Goal: Understand process/instructions

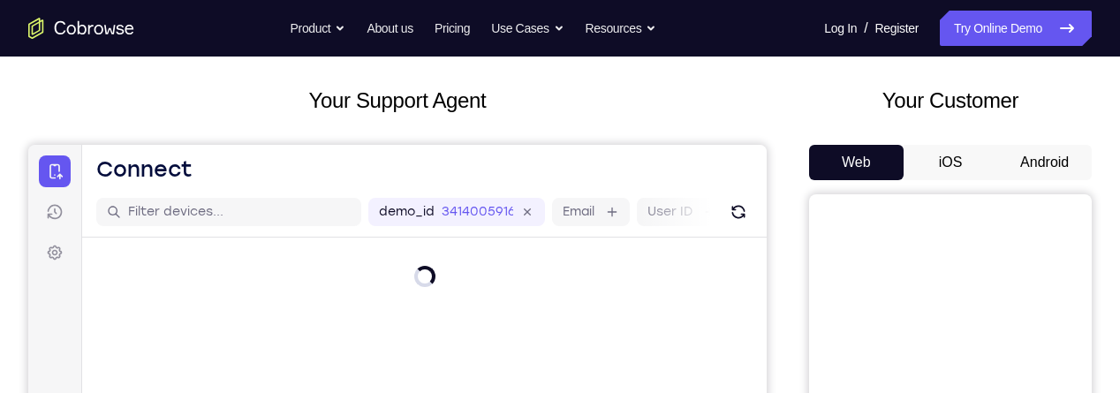
scroll to position [80, 0]
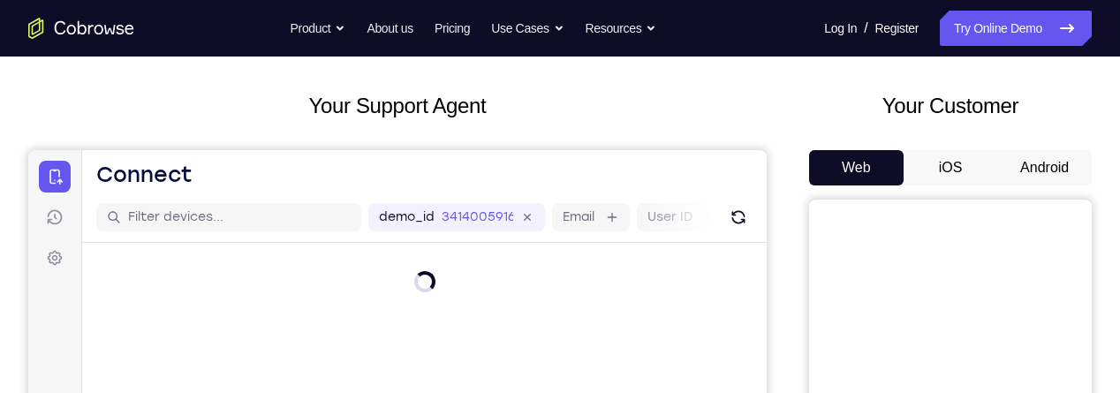
click at [1030, 161] on button "Android" at bounding box center [1044, 167] width 95 height 35
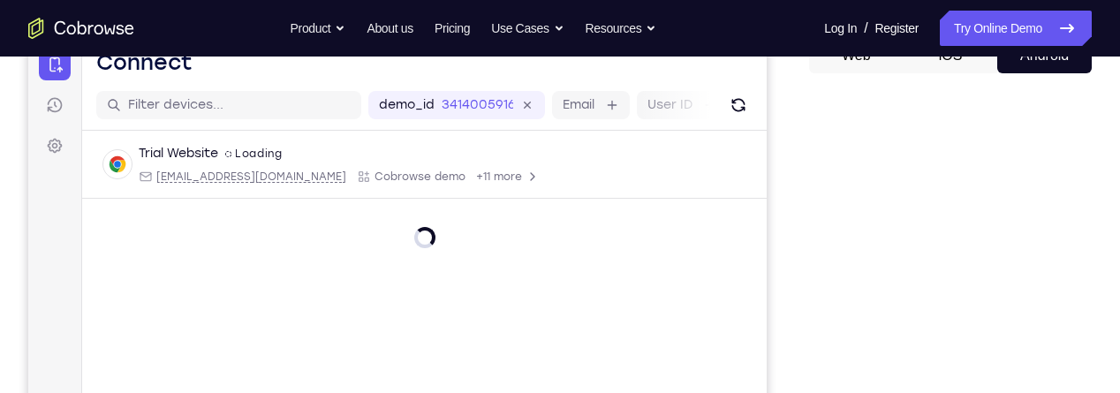
scroll to position [341, 0]
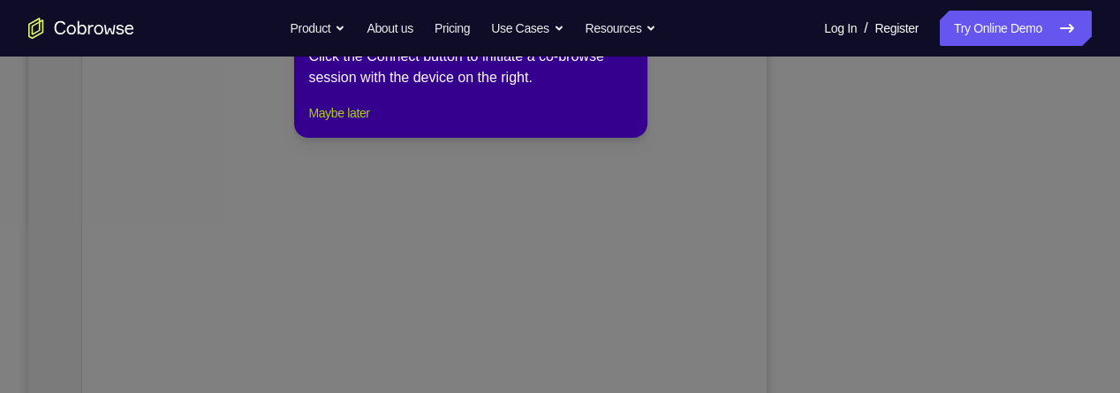
click at [354, 124] on button "Maybe later" at bounding box center [338, 112] width 61 height 21
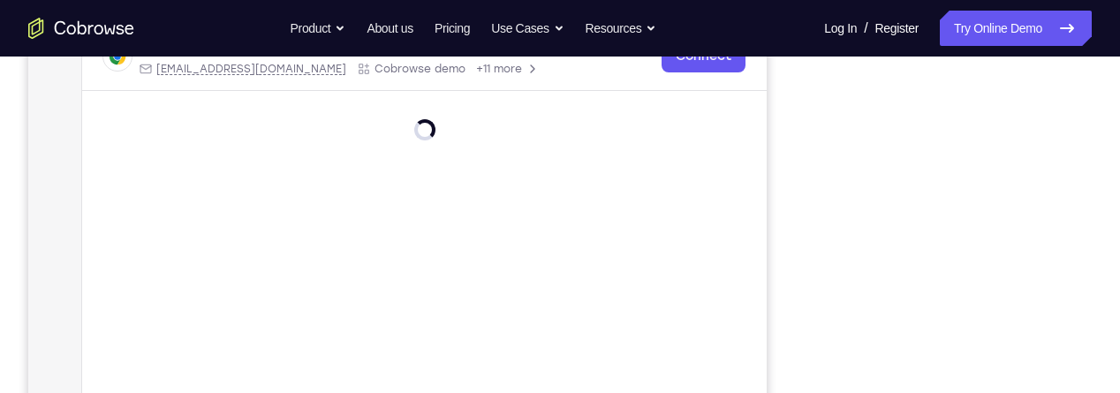
scroll to position [300, 0]
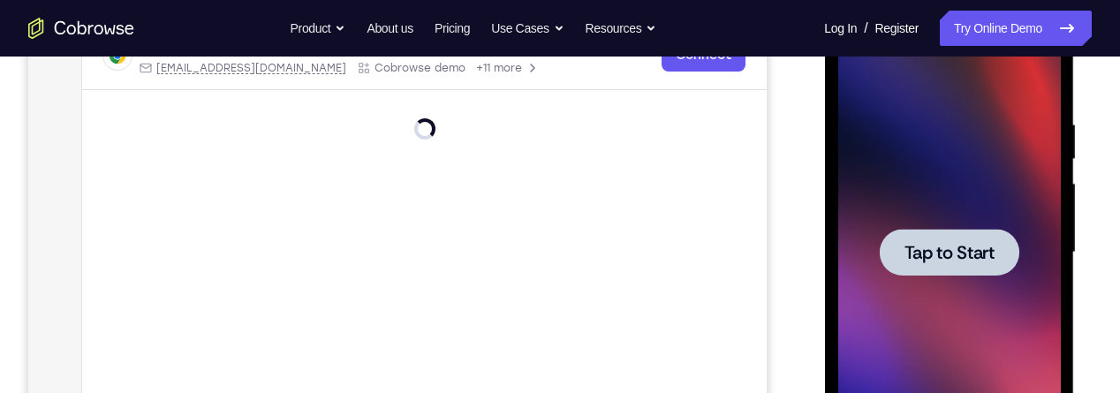
click at [974, 250] on span "Tap to Start" at bounding box center [949, 253] width 90 height 18
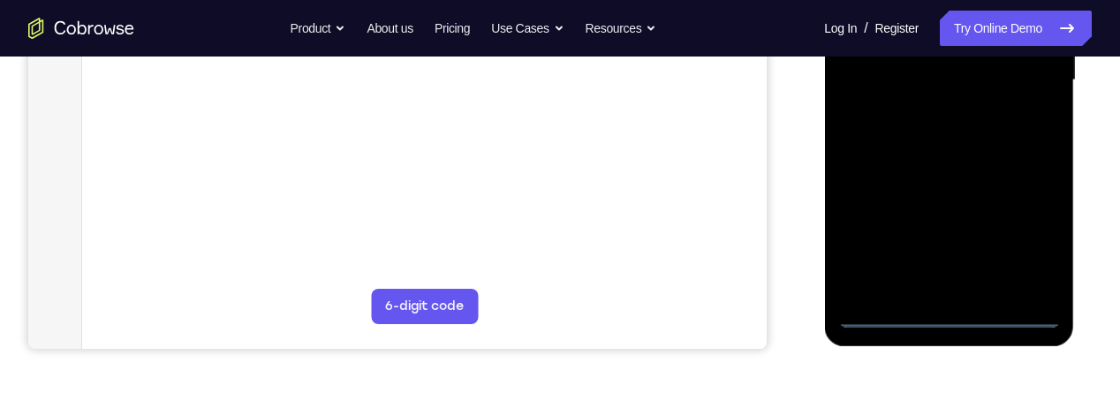
scroll to position [474, 0]
click at [958, 318] on div at bounding box center [949, 79] width 223 height 495
click at [1027, 240] on div at bounding box center [949, 79] width 223 height 495
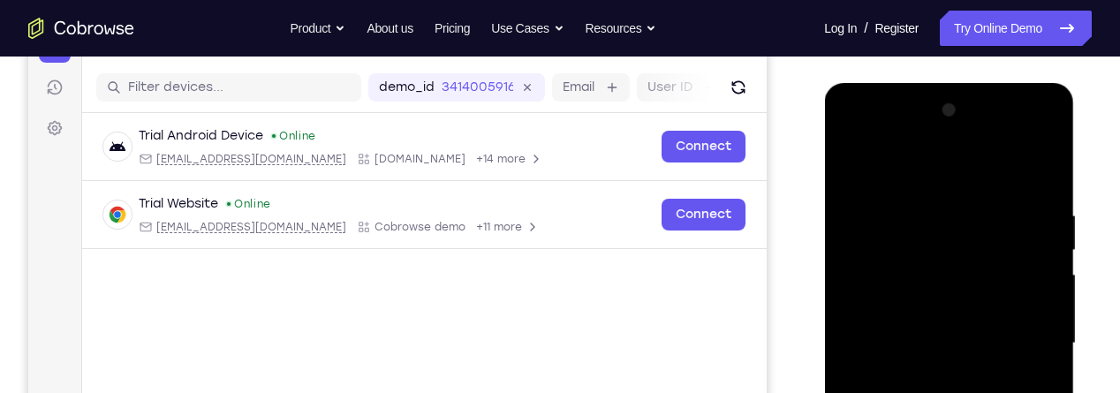
scroll to position [208, 0]
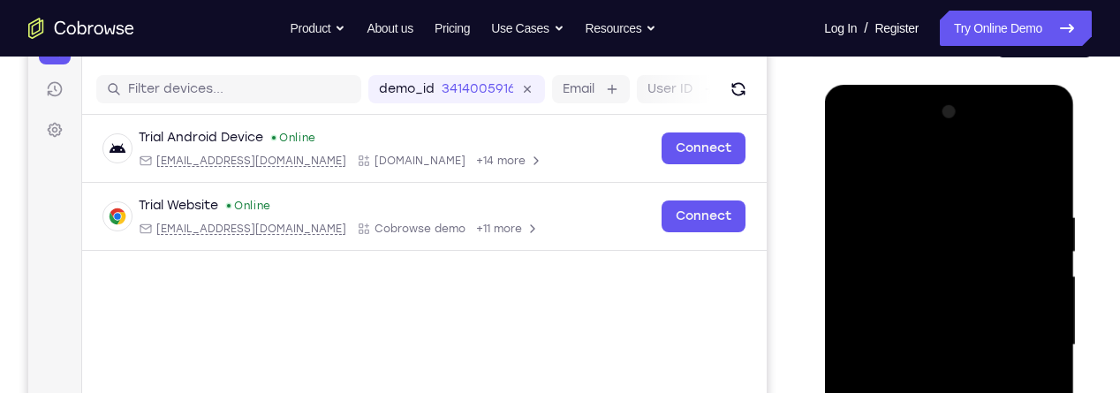
click at [922, 176] on div at bounding box center [949, 345] width 223 height 495
click at [1017, 332] on div at bounding box center [949, 345] width 223 height 495
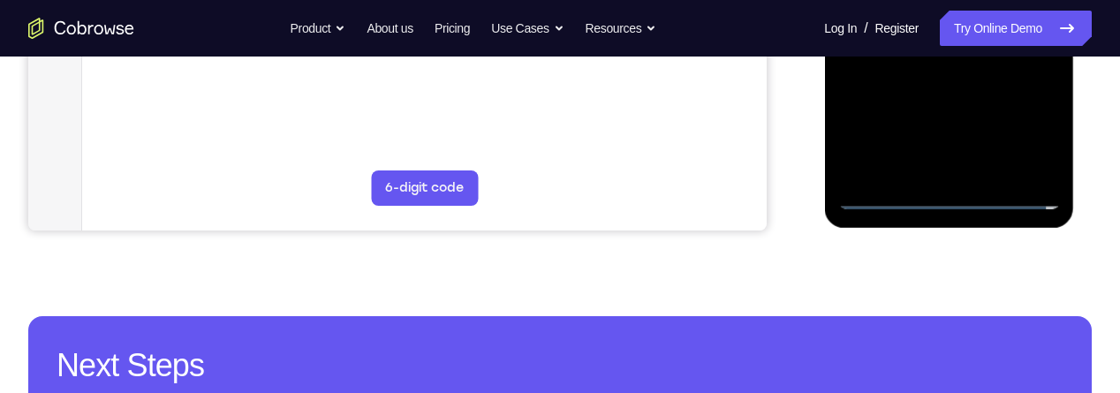
scroll to position [588, 0]
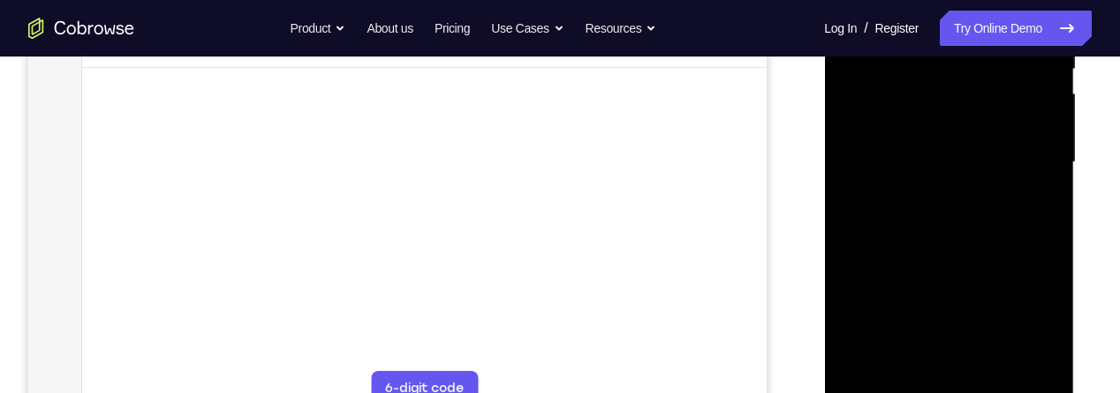
scroll to position [385, 0]
click at [964, 153] on div at bounding box center [949, 167] width 223 height 495
click at [959, 129] on div at bounding box center [949, 167] width 223 height 495
click at [1013, 163] on div at bounding box center [949, 167] width 223 height 495
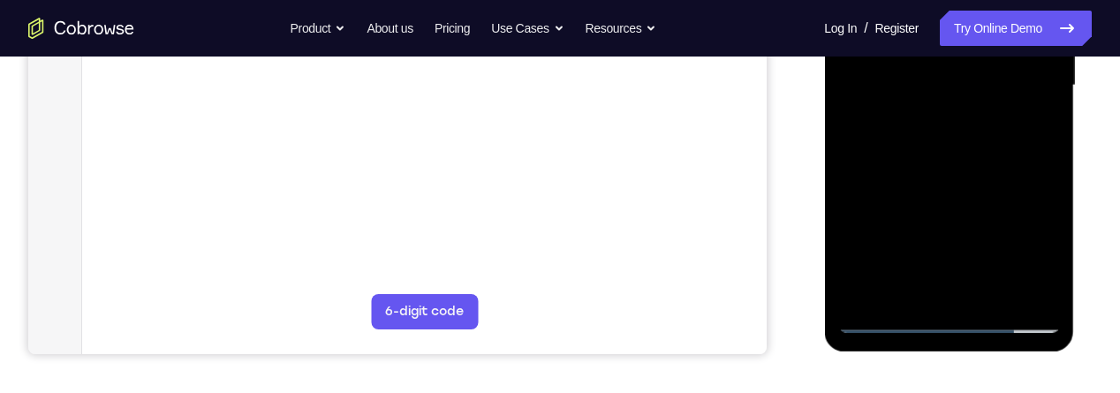
scroll to position [469, 0]
click at [965, 153] on div at bounding box center [949, 84] width 223 height 495
click at [997, 290] on div at bounding box center [949, 84] width 223 height 495
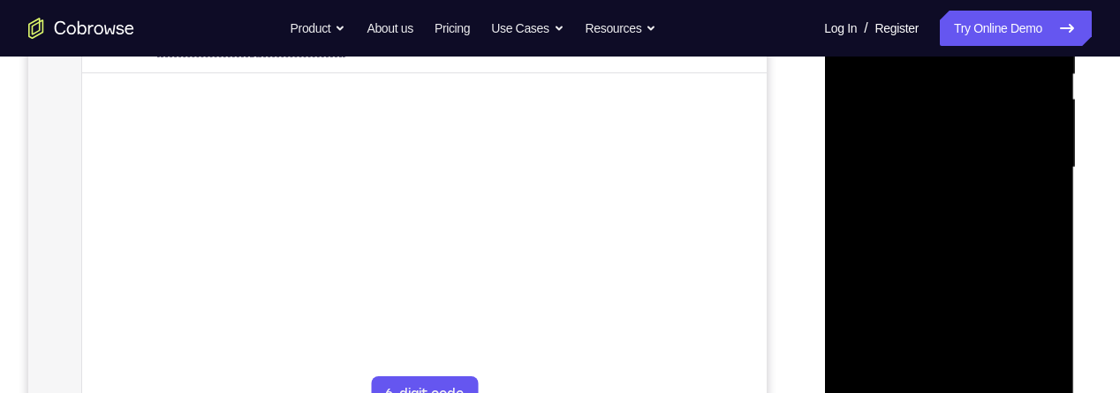
scroll to position [370, 0]
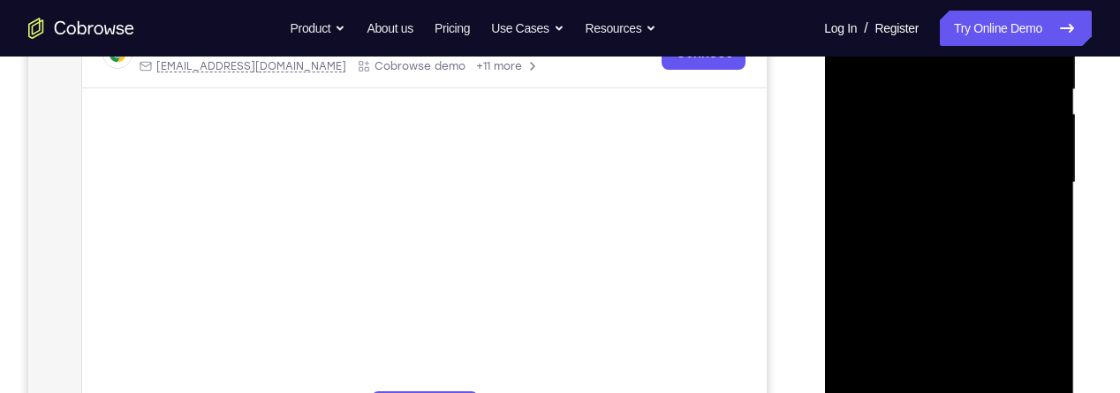
click at [983, 273] on div at bounding box center [949, 183] width 223 height 495
click at [963, 167] on div at bounding box center [949, 183] width 223 height 495
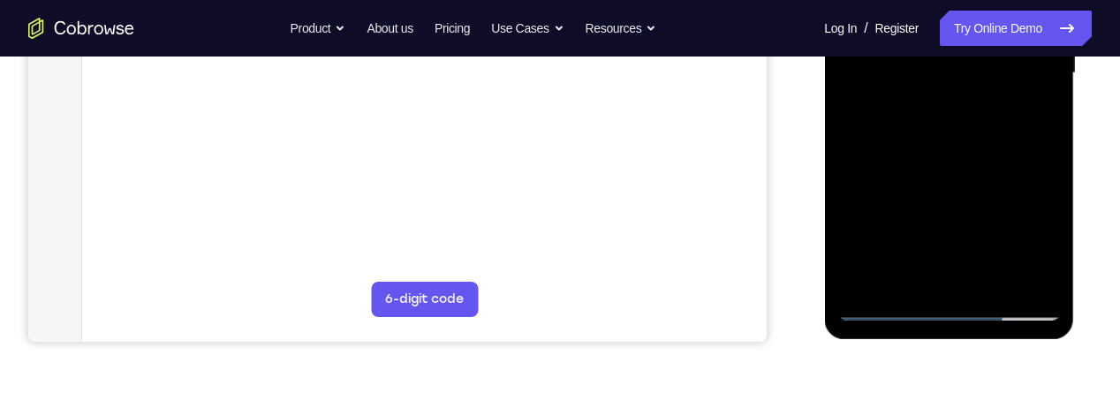
scroll to position [489, 0]
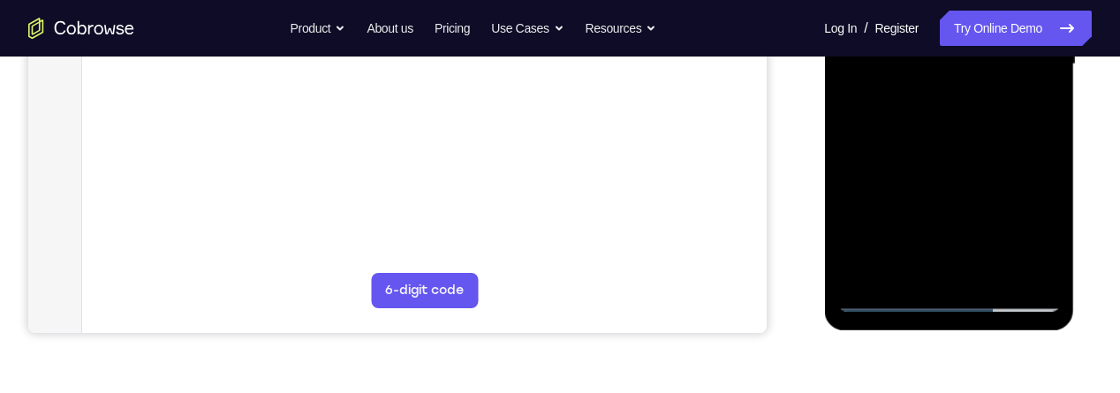
click at [1031, 105] on div at bounding box center [949, 64] width 223 height 495
click at [992, 144] on div at bounding box center [949, 64] width 223 height 495
click at [1035, 106] on div at bounding box center [949, 64] width 223 height 495
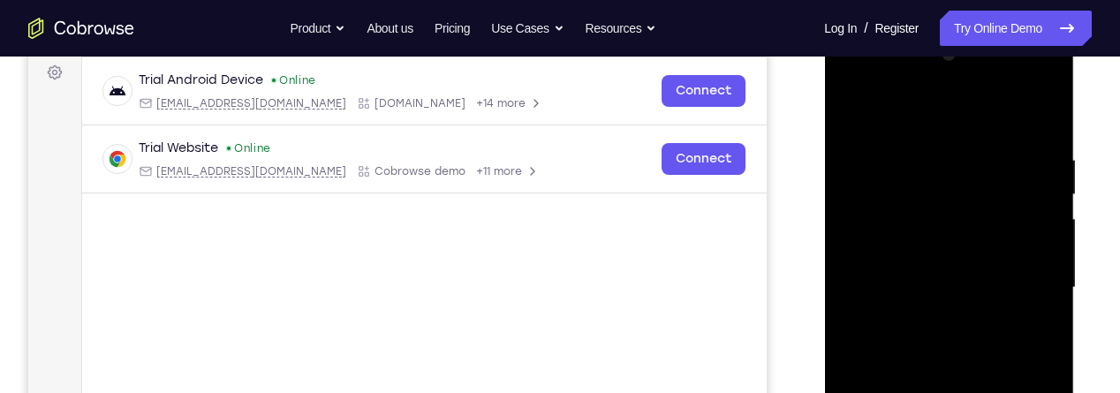
scroll to position [262, 0]
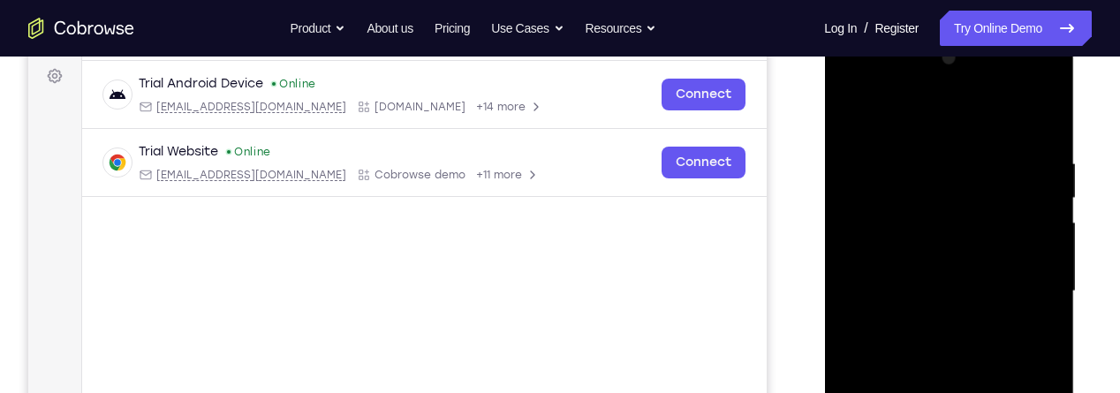
click at [851, 123] on div at bounding box center [949, 291] width 223 height 495
click at [935, 316] on div at bounding box center [949, 291] width 223 height 495
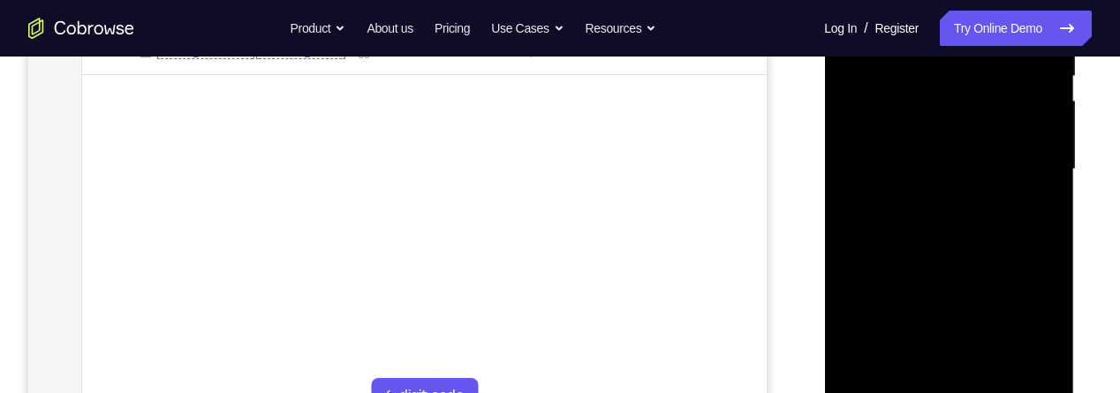
scroll to position [390, 0]
click at [1038, 203] on div at bounding box center [949, 162] width 223 height 495
click at [1029, 203] on div at bounding box center [949, 162] width 223 height 495
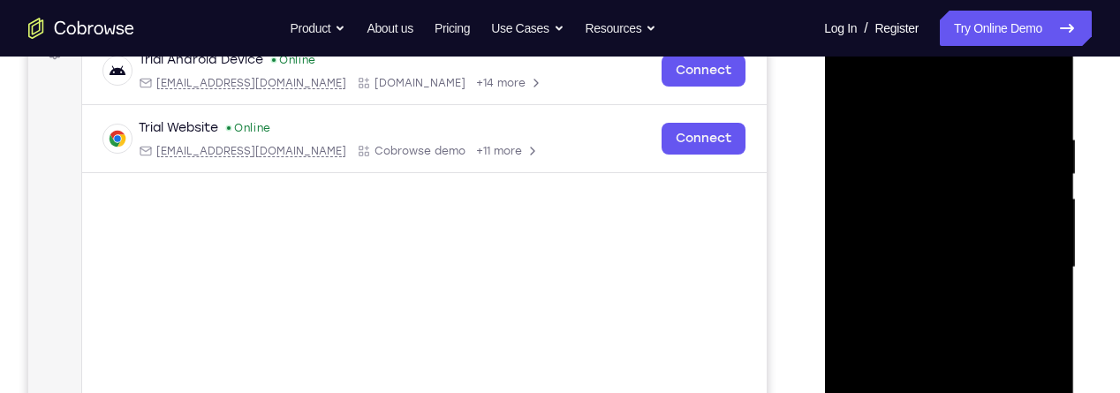
scroll to position [284, 0]
click at [850, 94] on div at bounding box center [949, 268] width 223 height 495
click at [602, 272] on main "demo_id 3414005916 3414005916 Email User ID Device ID Device name 6-digit code …" at bounding box center [424, 284] width 685 height 592
click at [859, 89] on div at bounding box center [949, 268] width 223 height 495
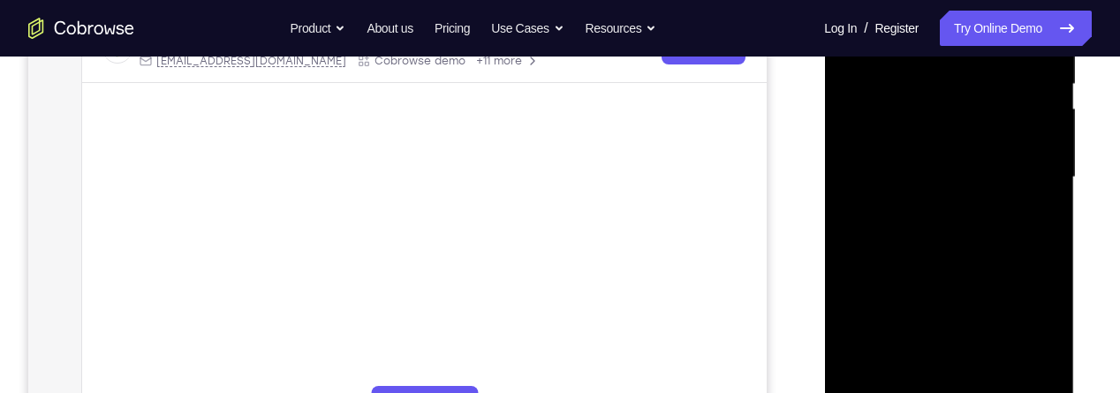
scroll to position [377, 0]
click at [898, 234] on div at bounding box center [949, 175] width 223 height 495
click at [887, 227] on div at bounding box center [949, 175] width 223 height 495
click at [893, 140] on div at bounding box center [949, 175] width 223 height 495
click at [891, 142] on div at bounding box center [949, 175] width 223 height 495
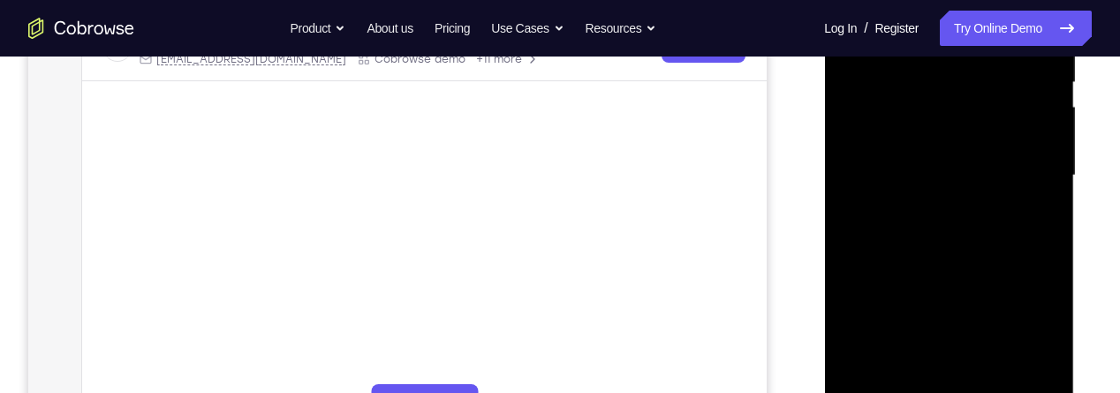
click at [898, 142] on div at bounding box center [949, 175] width 223 height 495
click at [905, 142] on div at bounding box center [949, 175] width 223 height 495
click at [891, 145] on div at bounding box center [949, 175] width 223 height 495
click at [890, 149] on div at bounding box center [949, 175] width 223 height 495
click at [891, 148] on div at bounding box center [949, 175] width 223 height 495
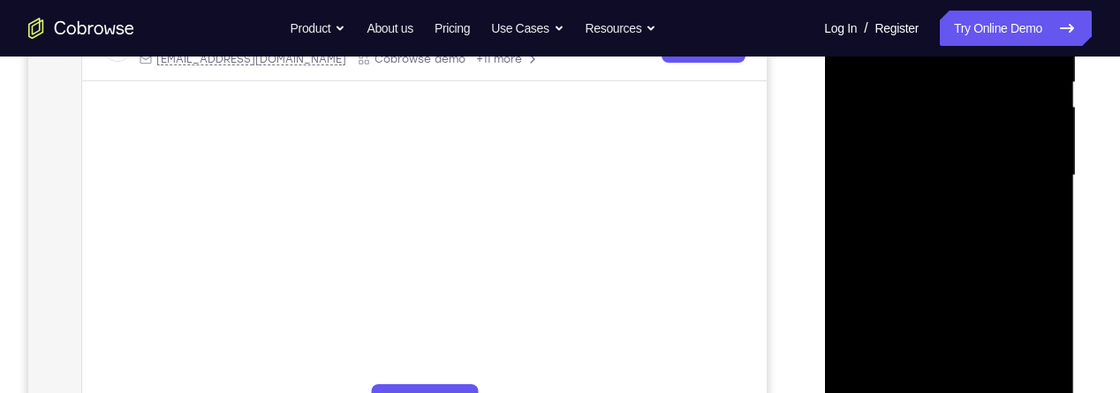
click at [893, 154] on div at bounding box center [949, 175] width 223 height 495
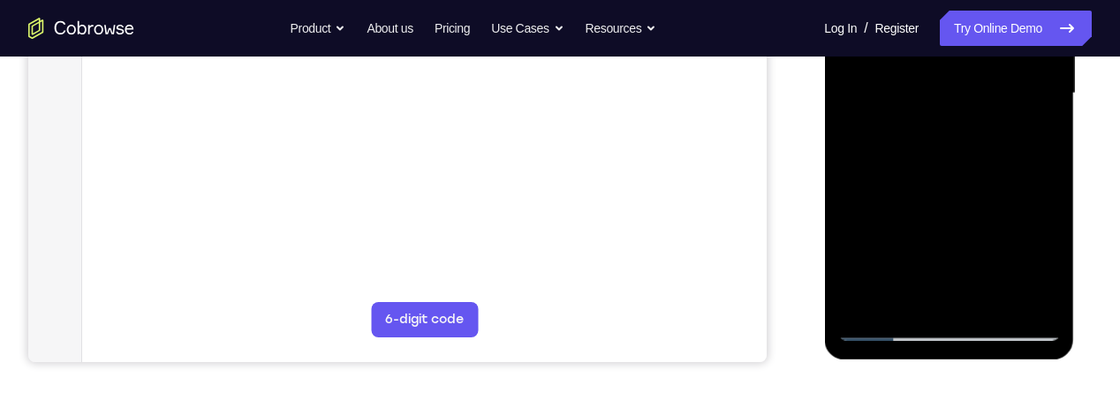
scroll to position [458, 0]
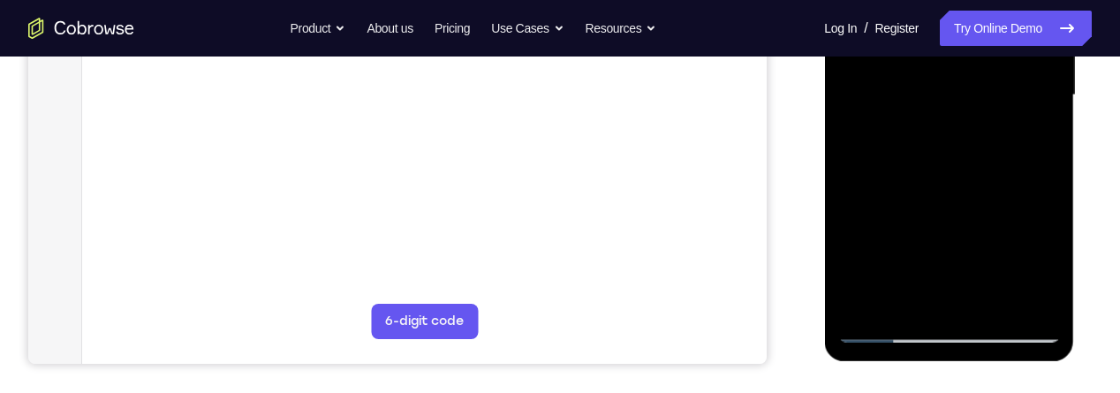
click at [991, 305] on div at bounding box center [949, 95] width 223 height 495
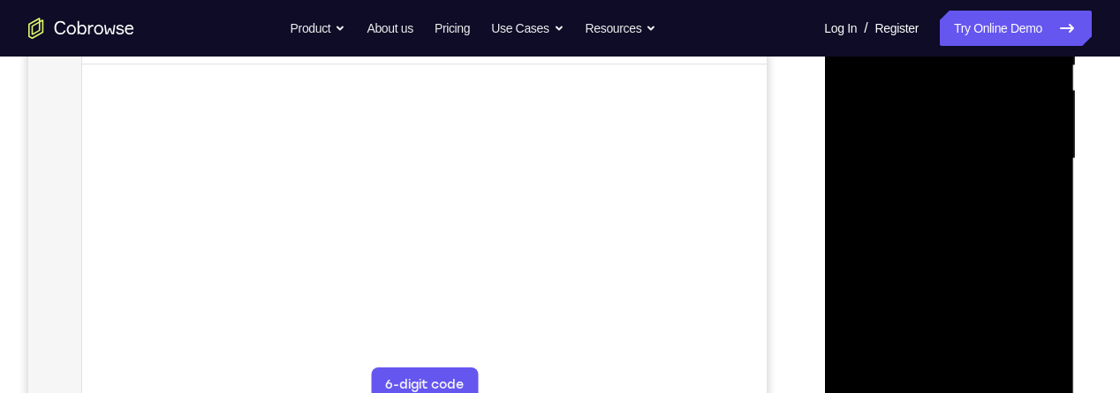
scroll to position [392, 0]
click at [961, 142] on div at bounding box center [949, 160] width 223 height 495
click at [1034, 203] on div at bounding box center [949, 160] width 223 height 495
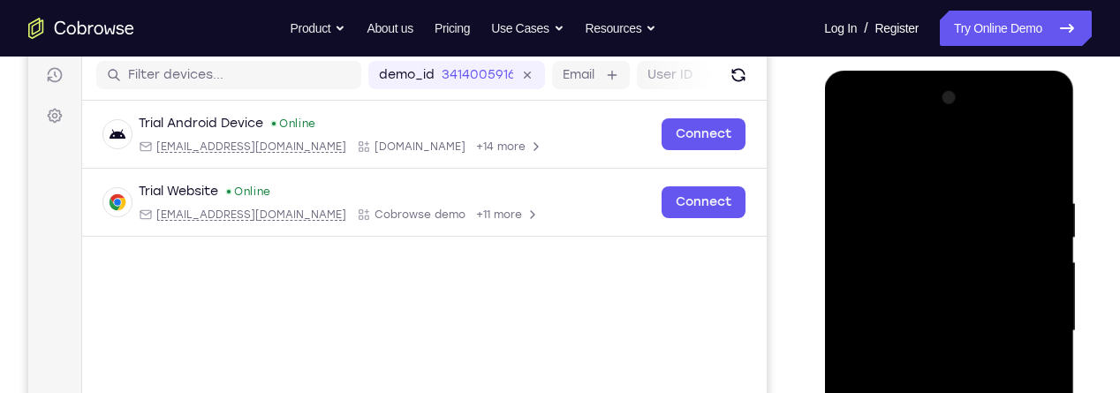
scroll to position [219, 0]
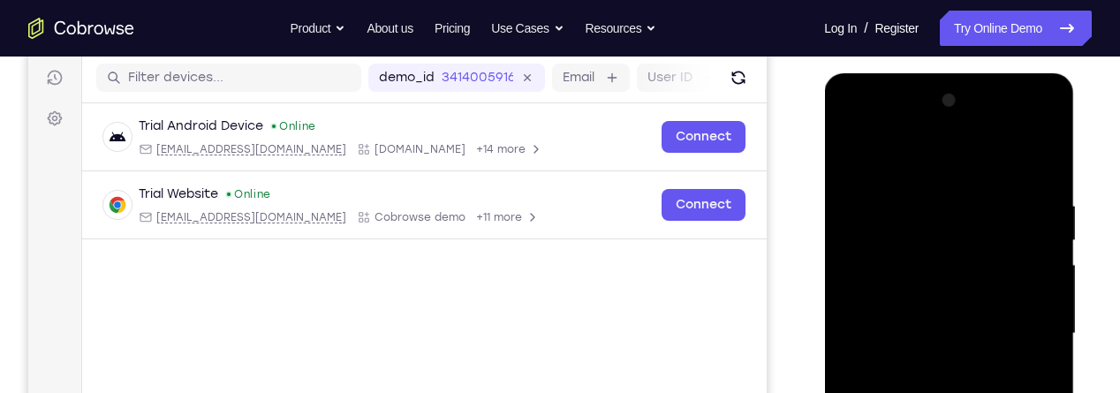
click at [852, 167] on div at bounding box center [949, 334] width 223 height 495
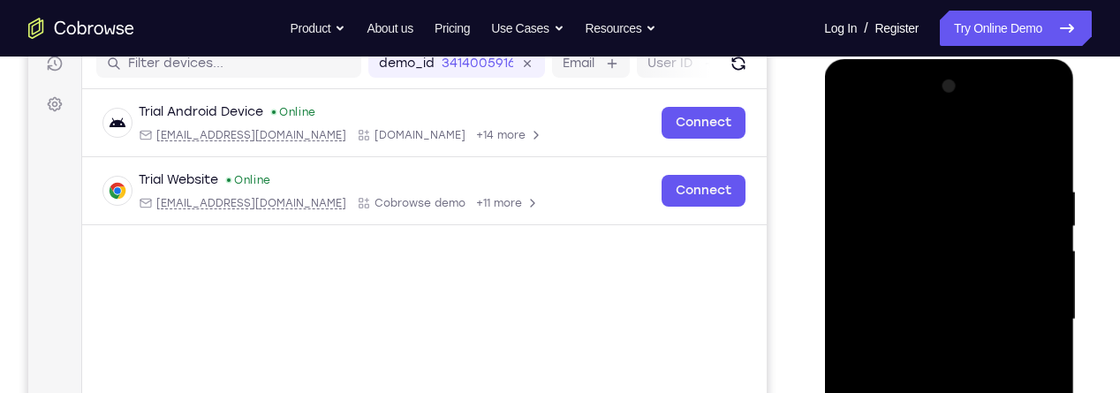
scroll to position [246, 0]
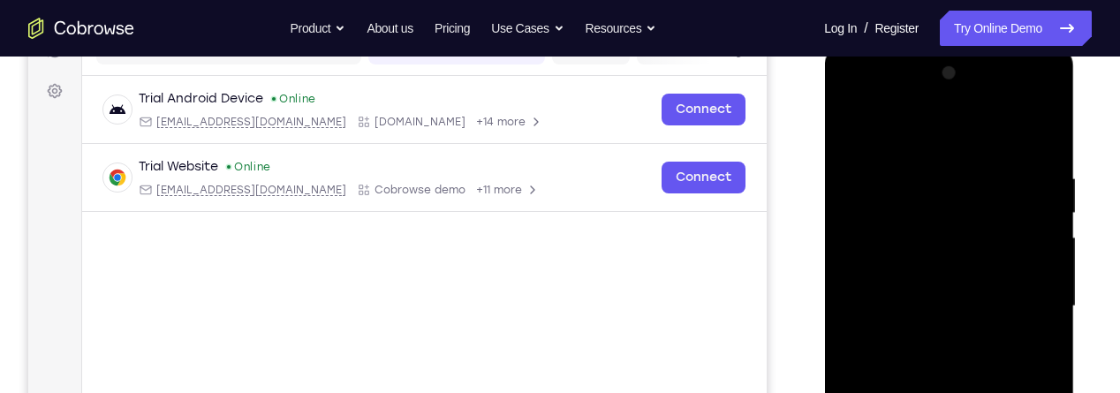
click at [861, 128] on div at bounding box center [949, 306] width 223 height 495
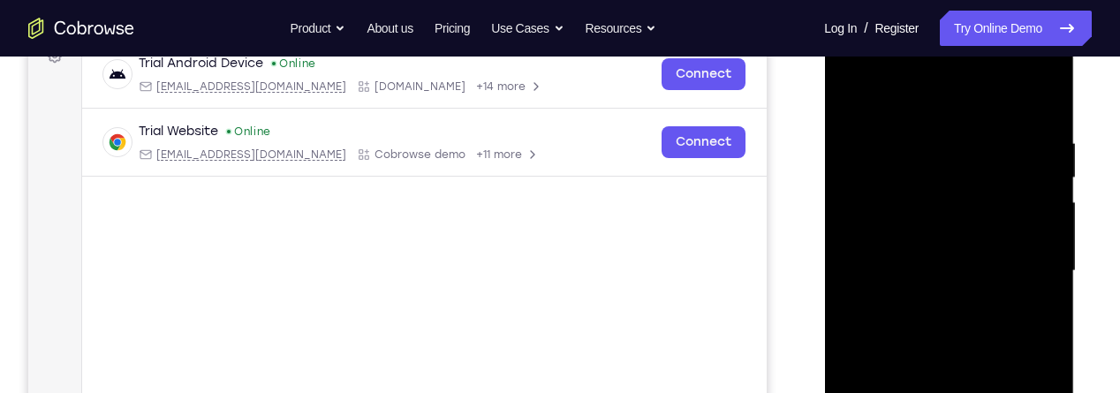
scroll to position [291, 0]
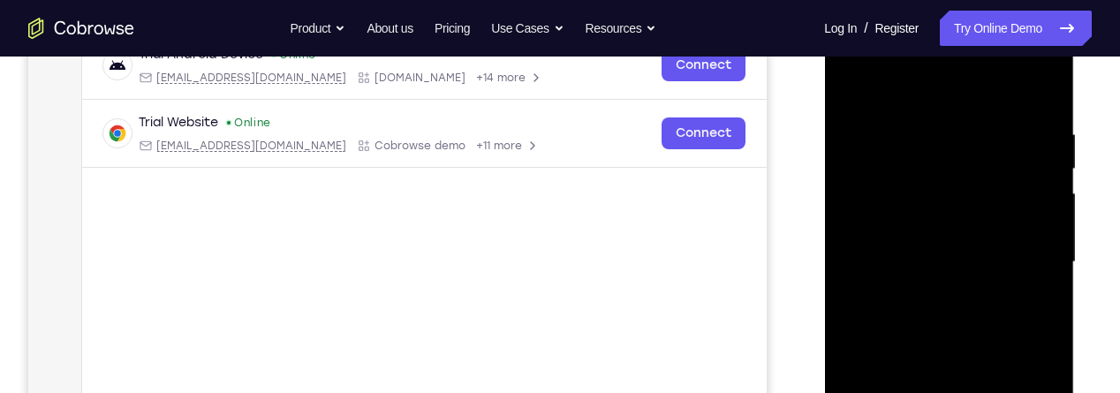
click at [927, 118] on div at bounding box center [949, 262] width 223 height 495
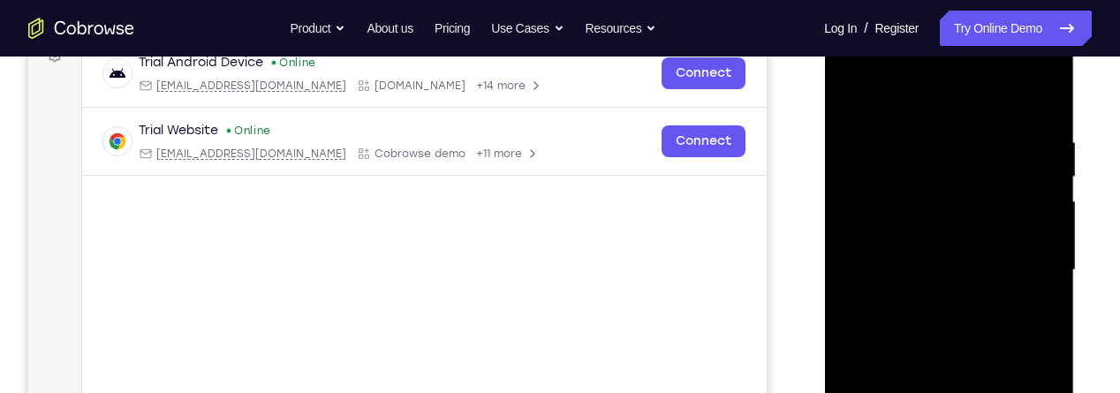
scroll to position [280, 0]
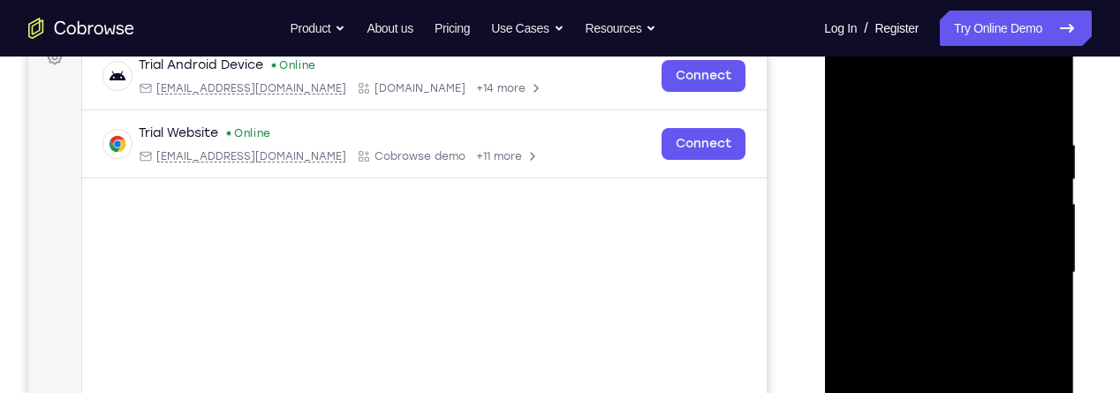
click at [1027, 254] on div at bounding box center [949, 273] width 223 height 495
click at [1040, 101] on div at bounding box center [949, 273] width 223 height 495
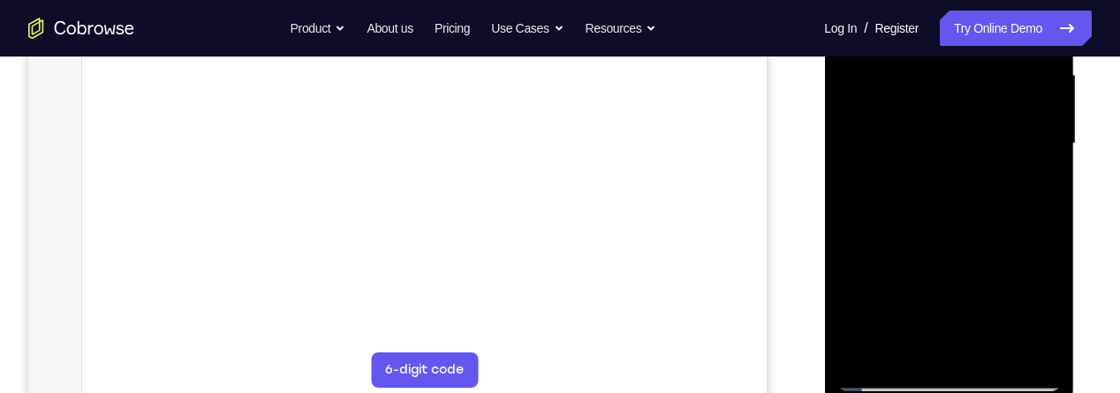
scroll to position [412, 0]
click at [992, 348] on div at bounding box center [949, 141] width 223 height 495
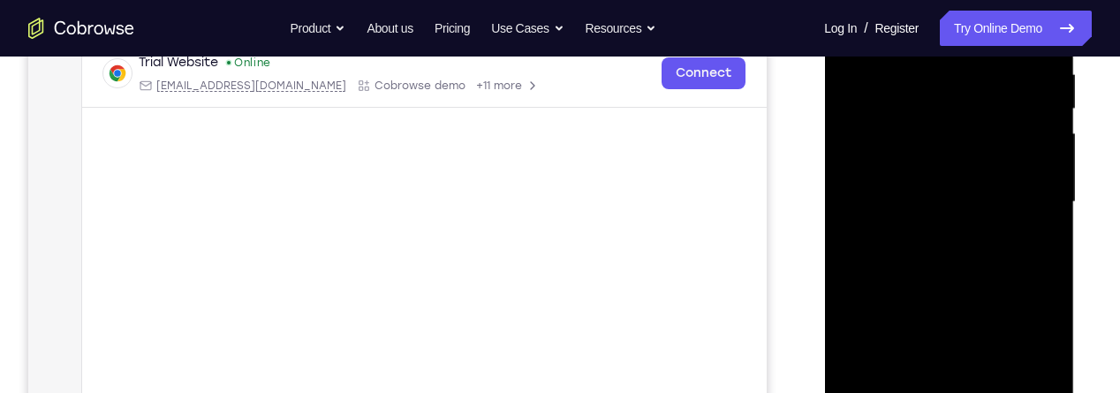
scroll to position [350, 0]
click at [987, 185] on div at bounding box center [949, 203] width 223 height 495
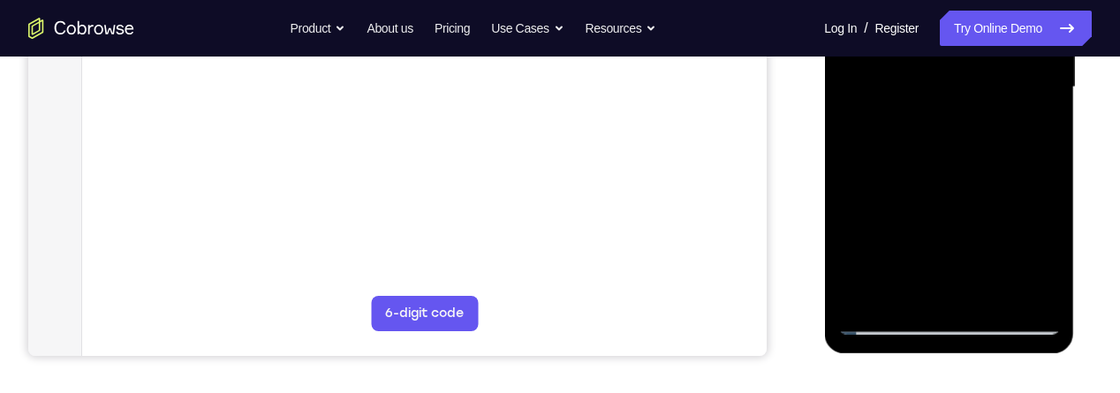
scroll to position [497, 0]
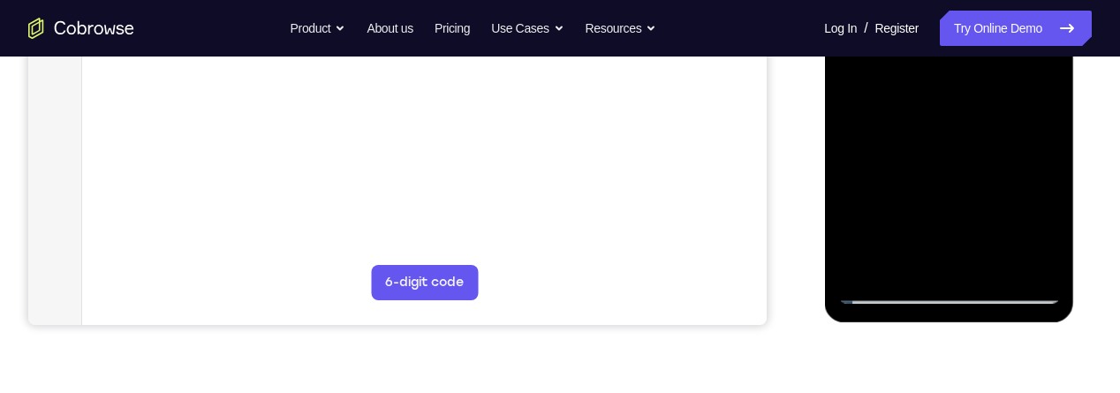
click at [1030, 100] on div at bounding box center [949, 56] width 223 height 495
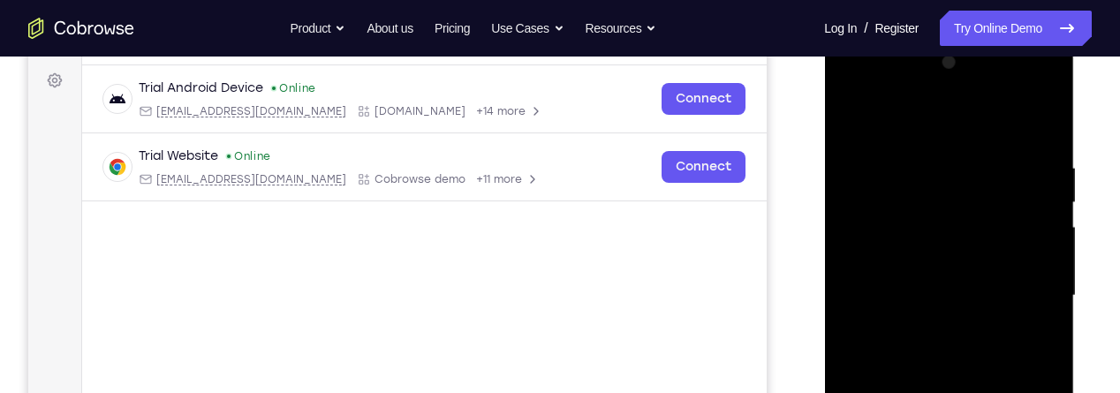
scroll to position [256, 0]
click at [852, 125] on div at bounding box center [949, 296] width 223 height 495
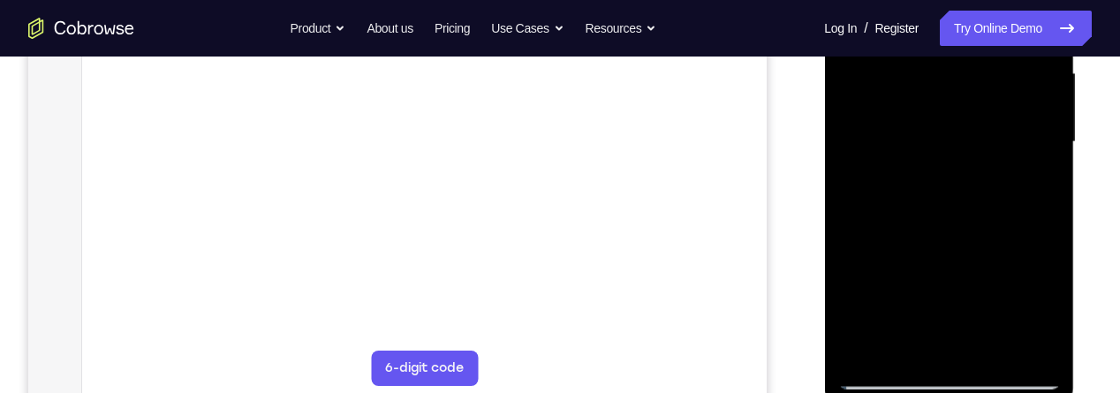
scroll to position [412, 0]
click at [959, 124] on div at bounding box center [949, 141] width 223 height 495
click at [1031, 185] on div at bounding box center [949, 141] width 223 height 495
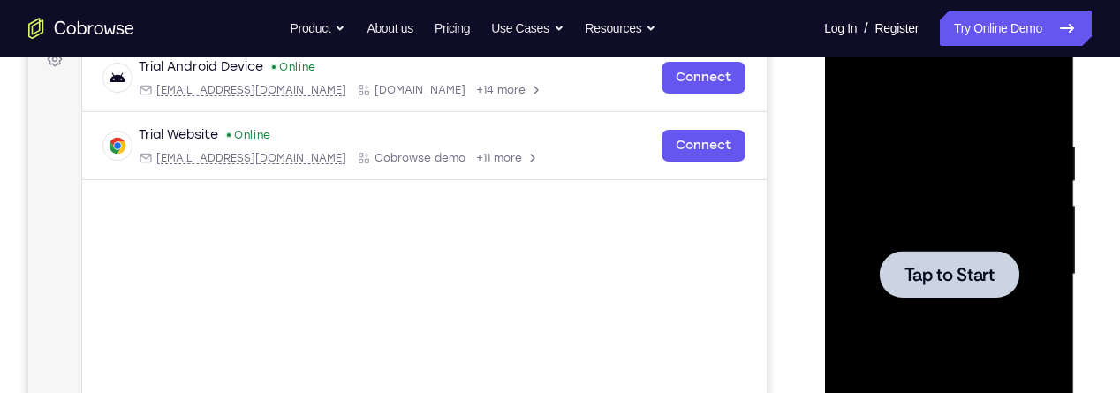
scroll to position [0, 0]
